Goal: Task Accomplishment & Management: Use online tool/utility

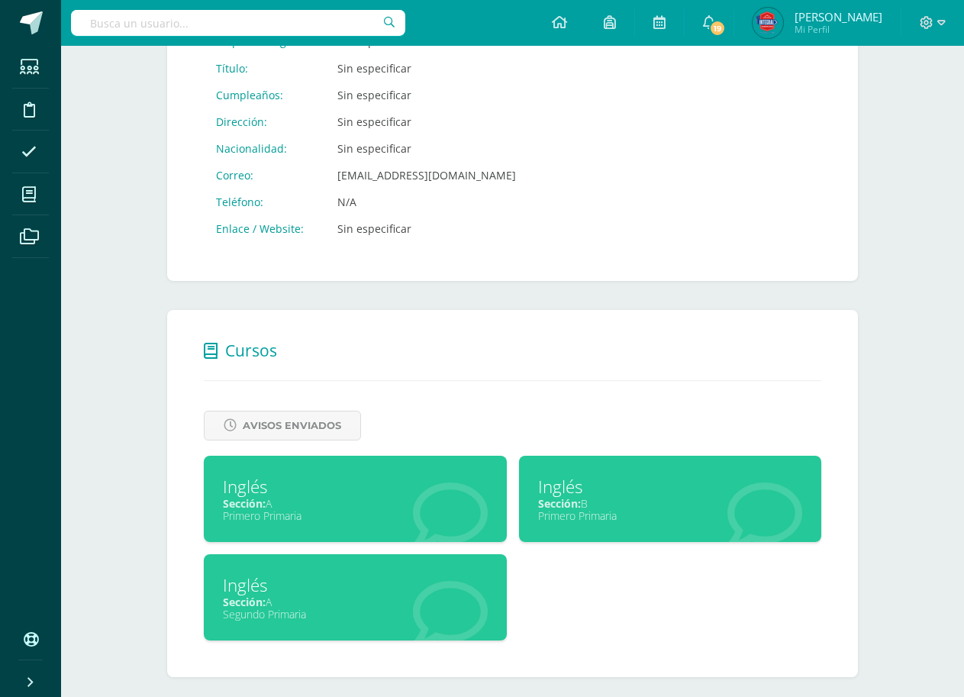
scroll to position [319, 0]
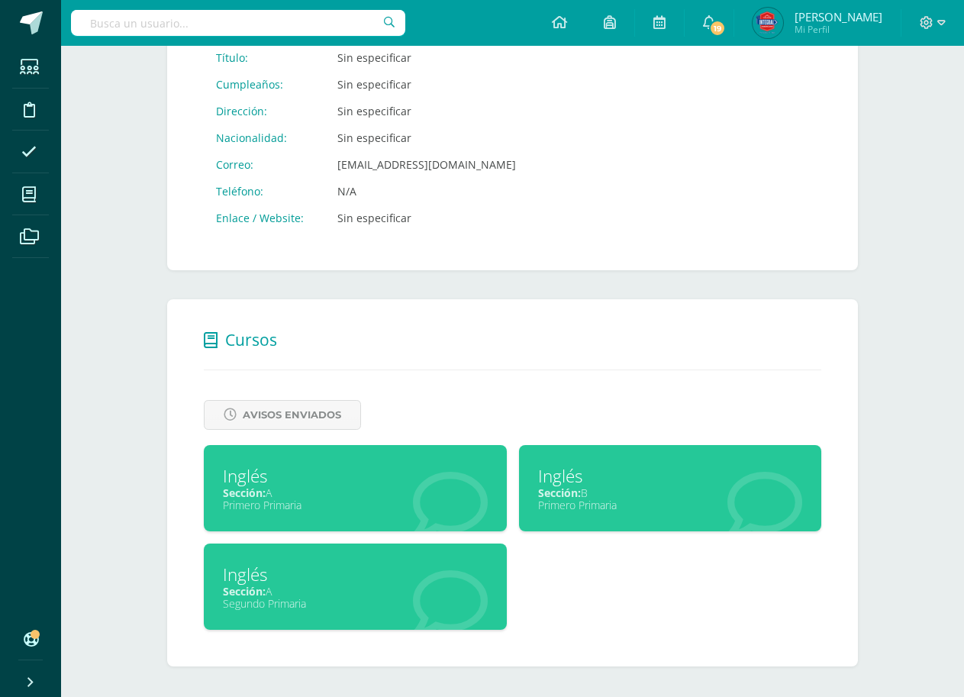
click at [307, 585] on div "Sección: A" at bounding box center [355, 591] width 265 height 14
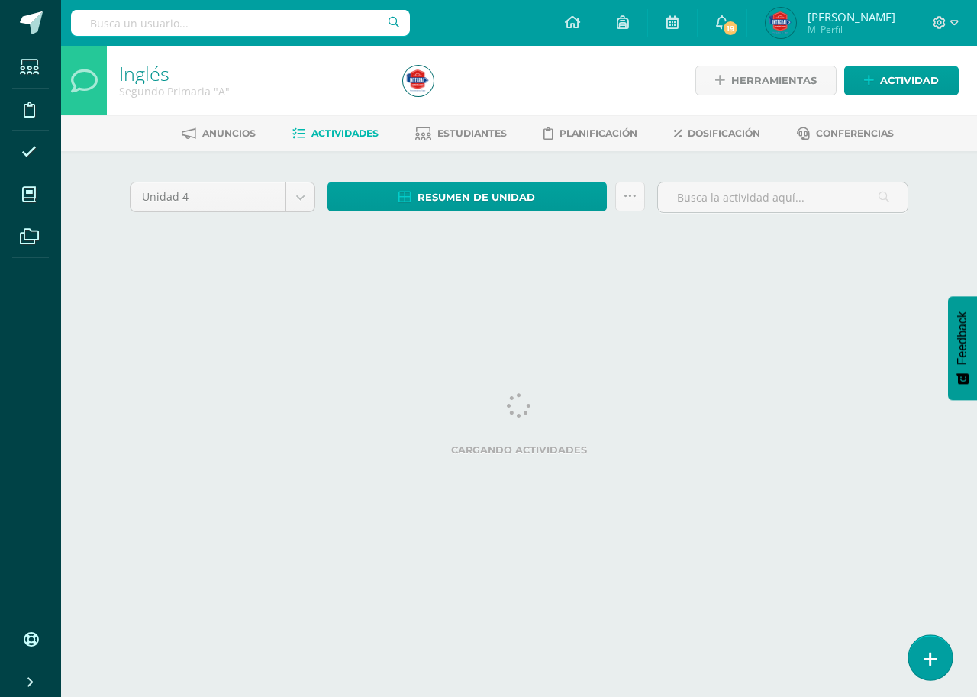
click at [913, 664] on link at bounding box center [929, 657] width 43 height 44
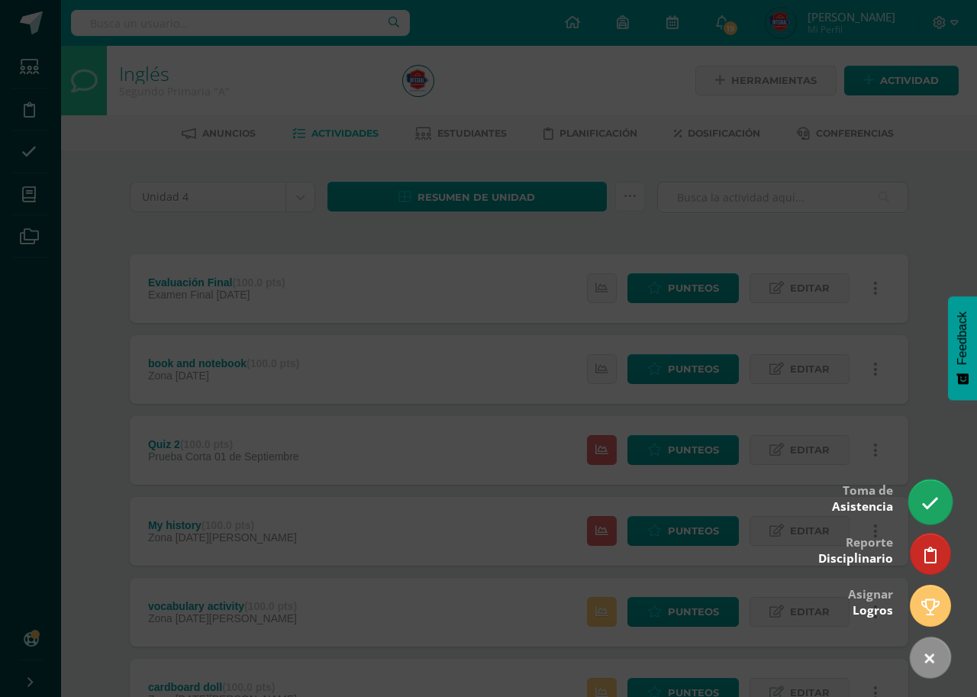
click at [932, 504] on link at bounding box center [929, 501] width 43 height 44
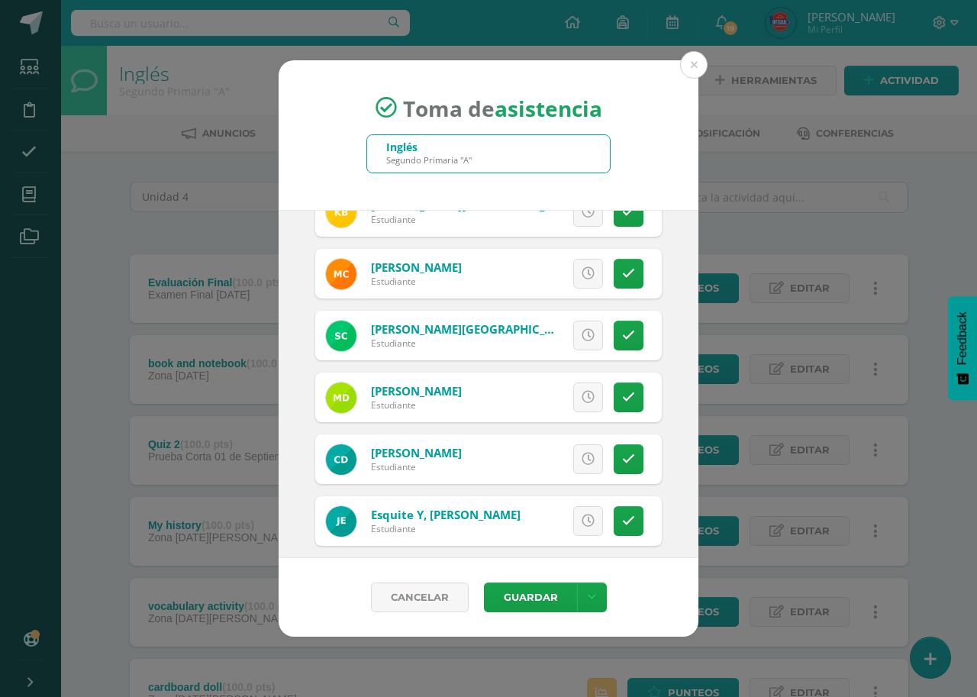
scroll to position [396, 0]
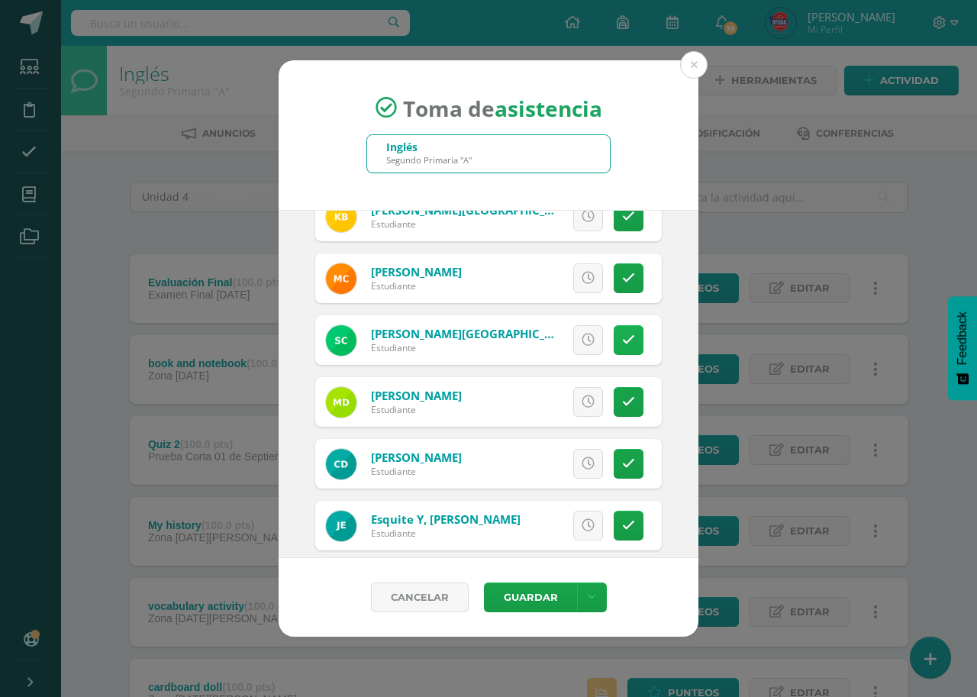
click at [618, 327] on link at bounding box center [628, 340] width 30 height 30
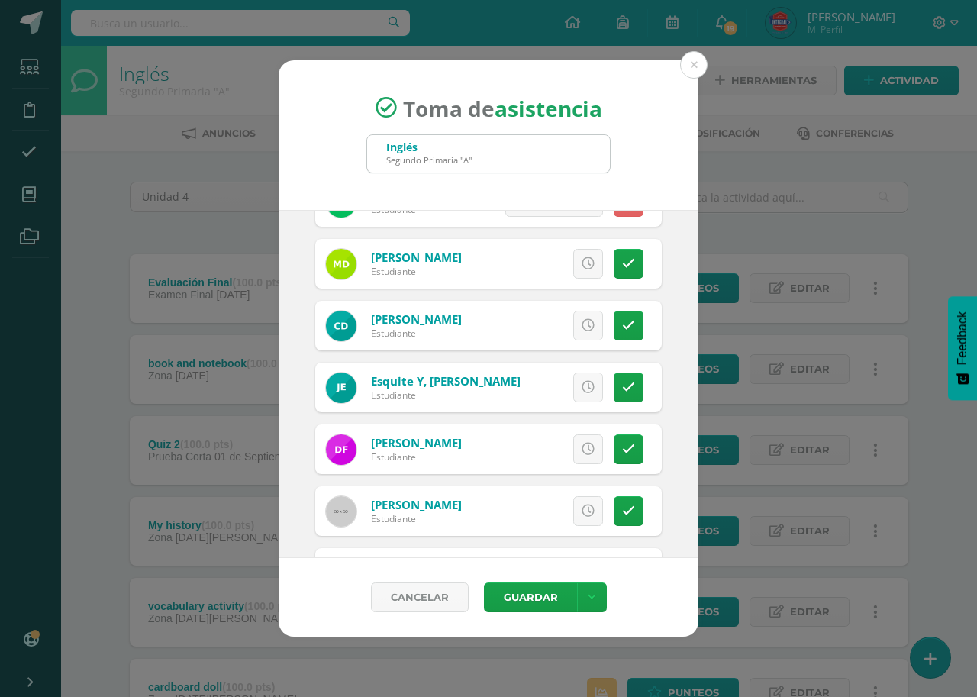
scroll to position [565, 0]
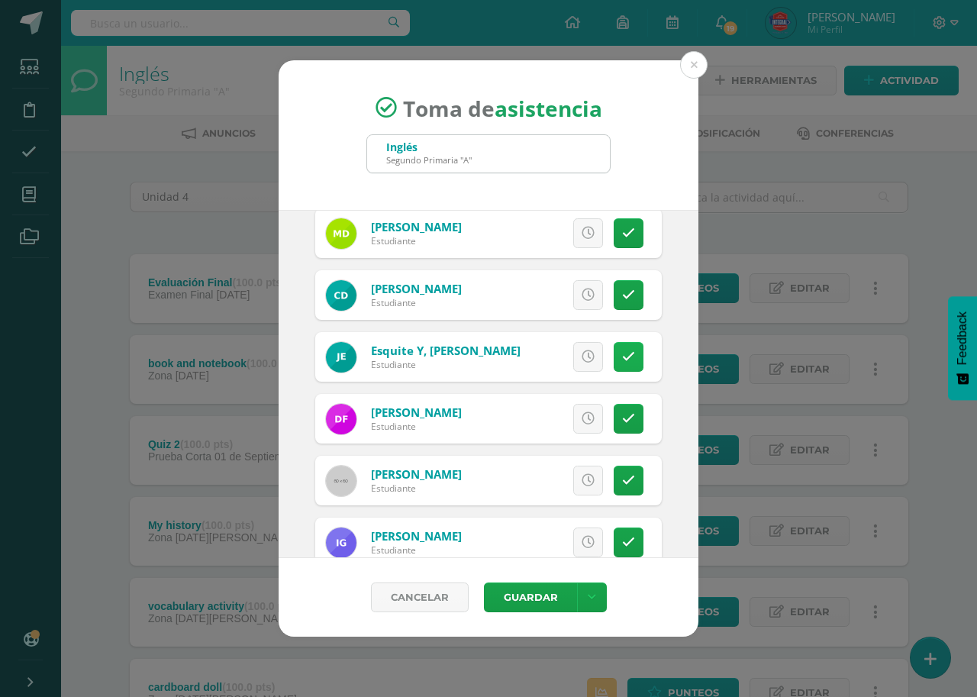
click at [613, 357] on link at bounding box center [628, 357] width 30 height 30
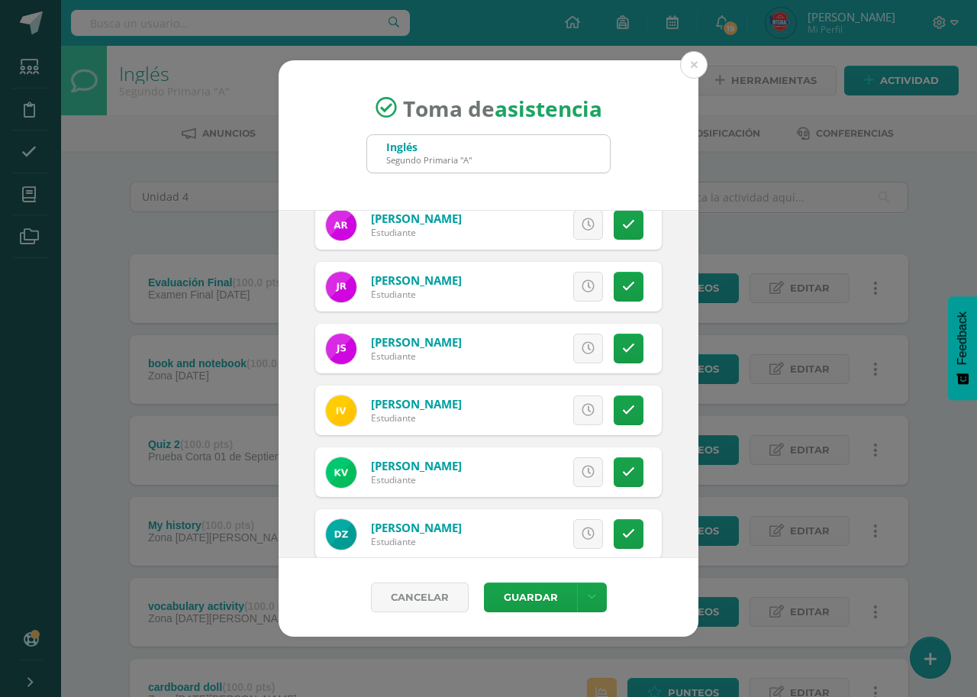
scroll to position [1430, 0]
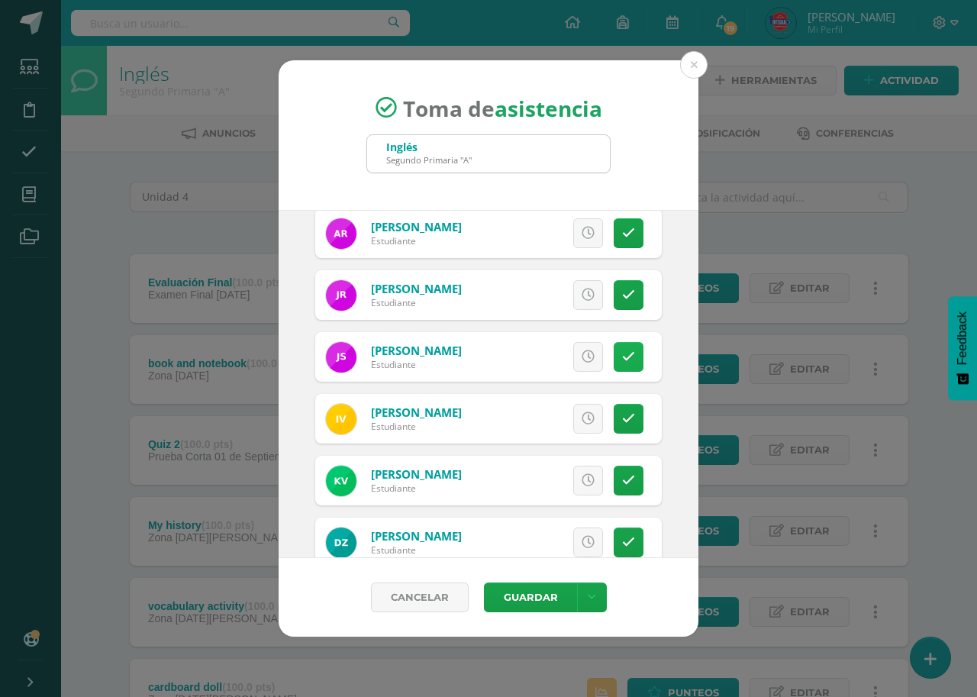
click at [630, 364] on link at bounding box center [628, 357] width 30 height 30
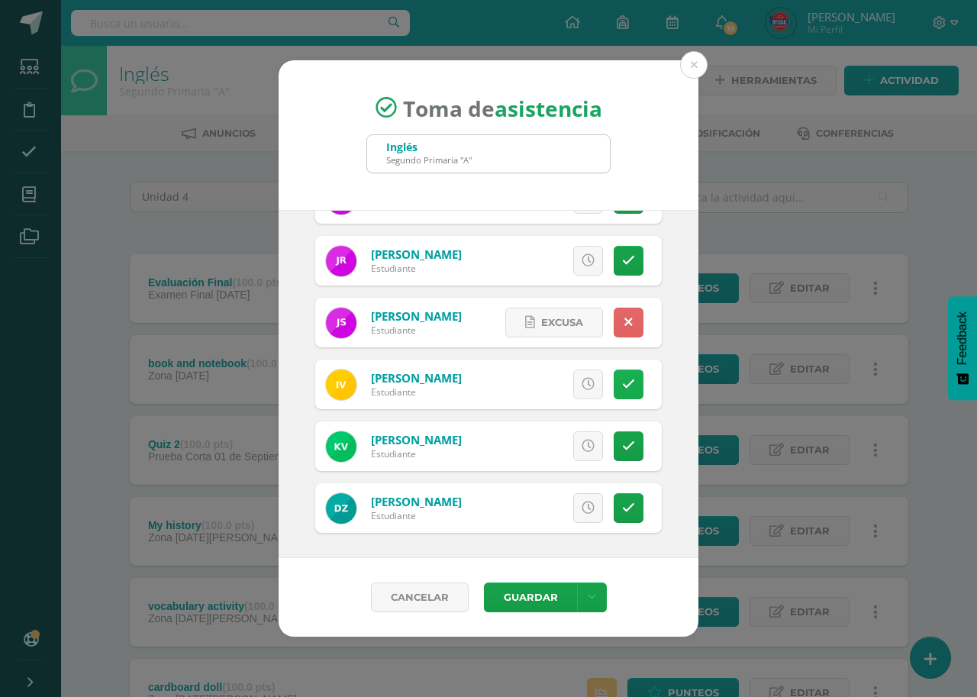
click at [613, 391] on link at bounding box center [628, 384] width 30 height 30
click at [516, 592] on button "Guardar" at bounding box center [530, 597] width 93 height 30
